Goal: Information Seeking & Learning: Check status

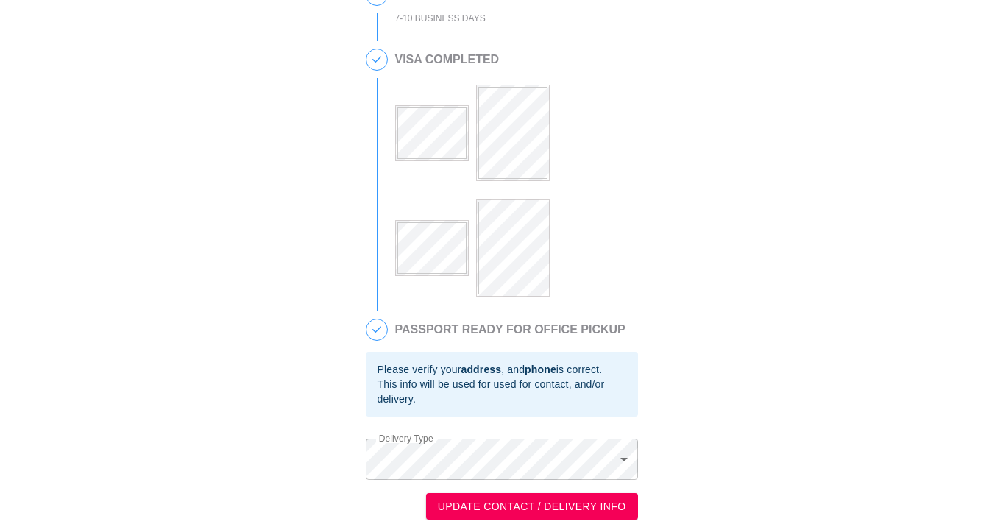
scroll to position [350, 0]
